Goal: Transaction & Acquisition: Book appointment/travel/reservation

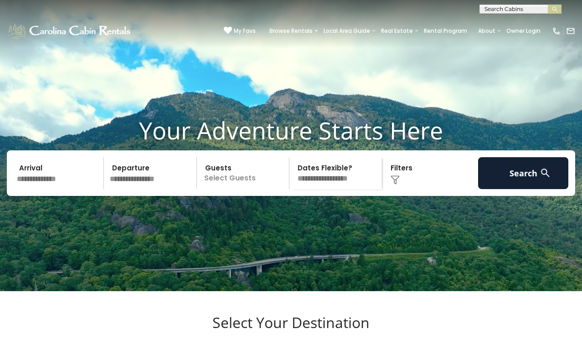
click at [501, 10] on input "text" at bounding box center [520, 10] width 80 height 9
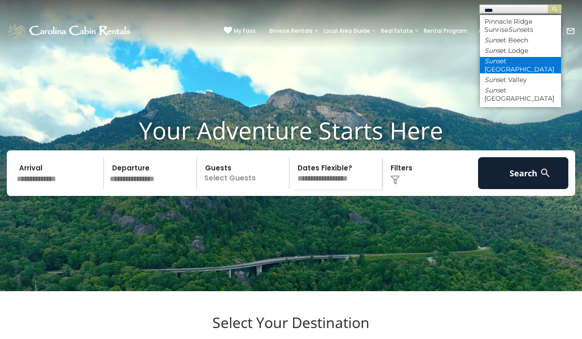
type input "****"
click at [504, 60] on li "Suns et Ridge Hideaway" at bounding box center [520, 65] width 81 height 16
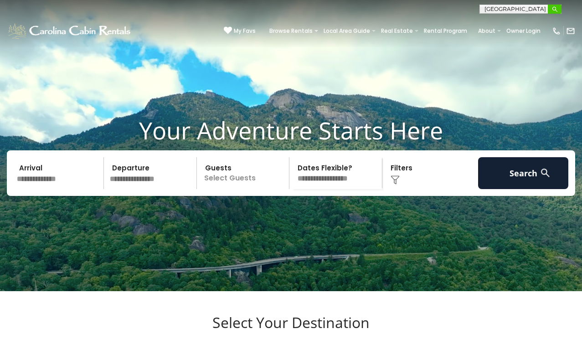
click at [554, 6] on img "submit" at bounding box center [554, 9] width 7 height 7
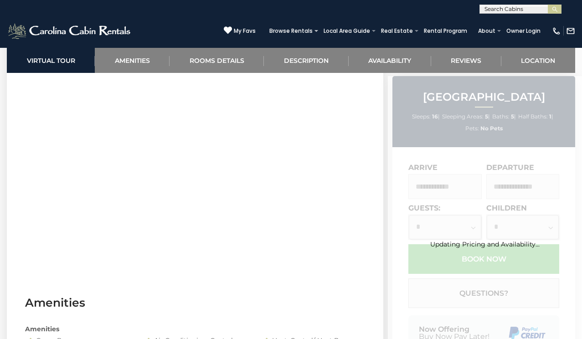
scroll to position [442, 0]
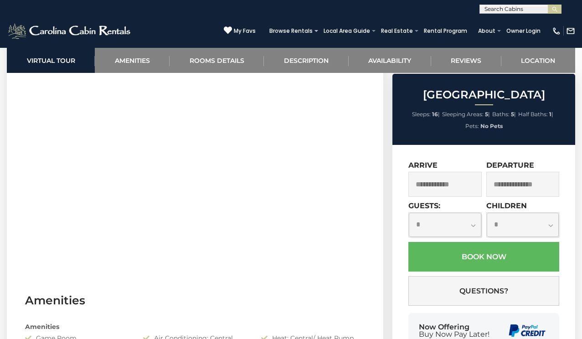
click at [451, 181] on input "text" at bounding box center [444, 184] width 73 height 25
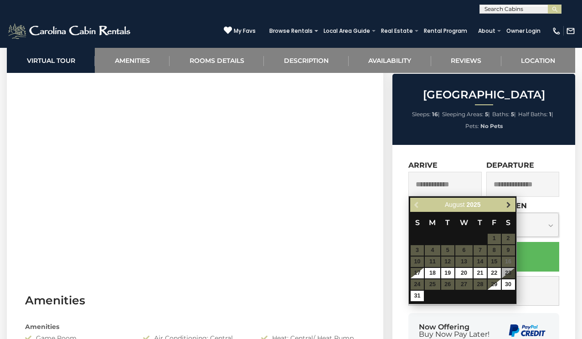
click at [509, 200] on link "Next" at bounding box center [508, 204] width 11 height 11
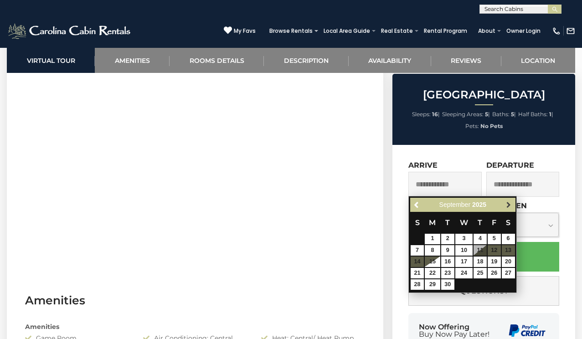
click at [509, 200] on link "Next" at bounding box center [508, 204] width 11 height 11
